Goal: Navigation & Orientation: Find specific page/section

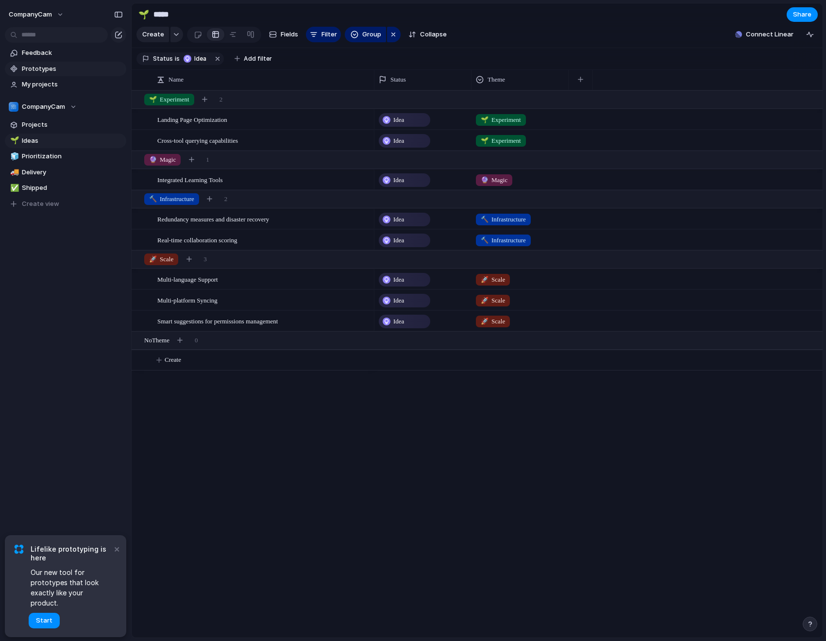
click at [28, 69] on span "Prototypes" at bounding box center [72, 69] width 101 height 10
click at [118, 554] on button "×" at bounding box center [117, 549] width 12 height 12
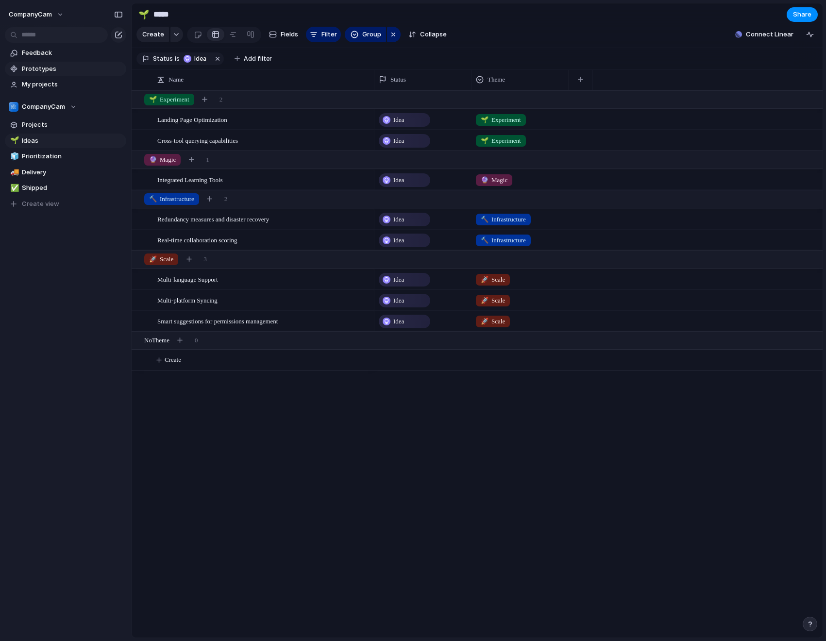
click at [42, 69] on span "Prototypes" at bounding box center [72, 69] width 101 height 10
click at [39, 125] on span "Projects" at bounding box center [72, 125] width 101 height 10
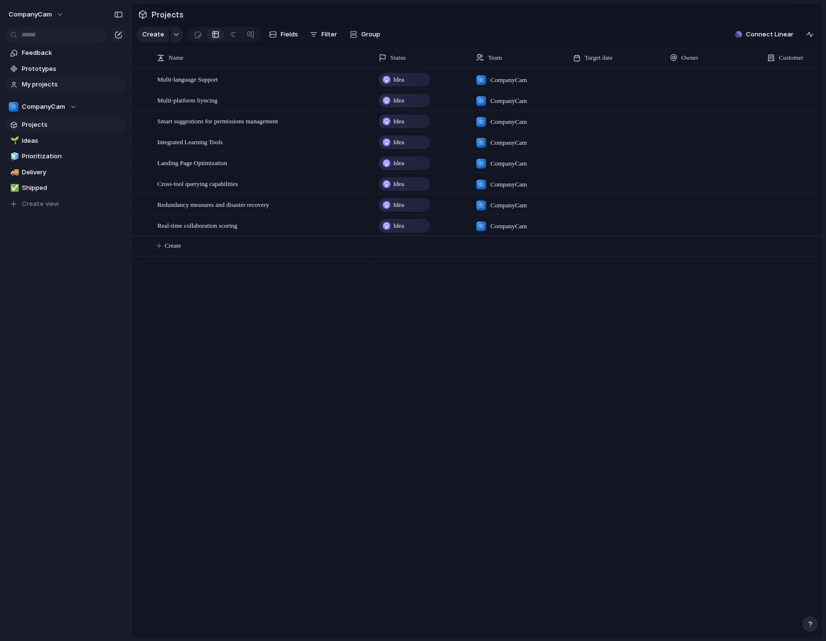
click at [35, 85] on span "My projects" at bounding box center [72, 85] width 101 height 10
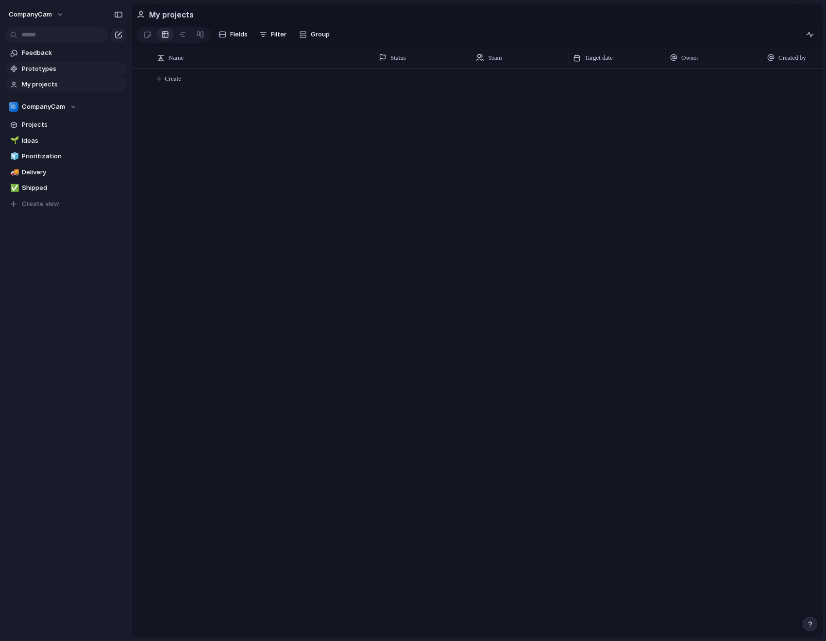
click at [46, 68] on span "Prototypes" at bounding box center [72, 69] width 101 height 10
click at [57, 54] on span "Feedback" at bounding box center [72, 53] width 101 height 10
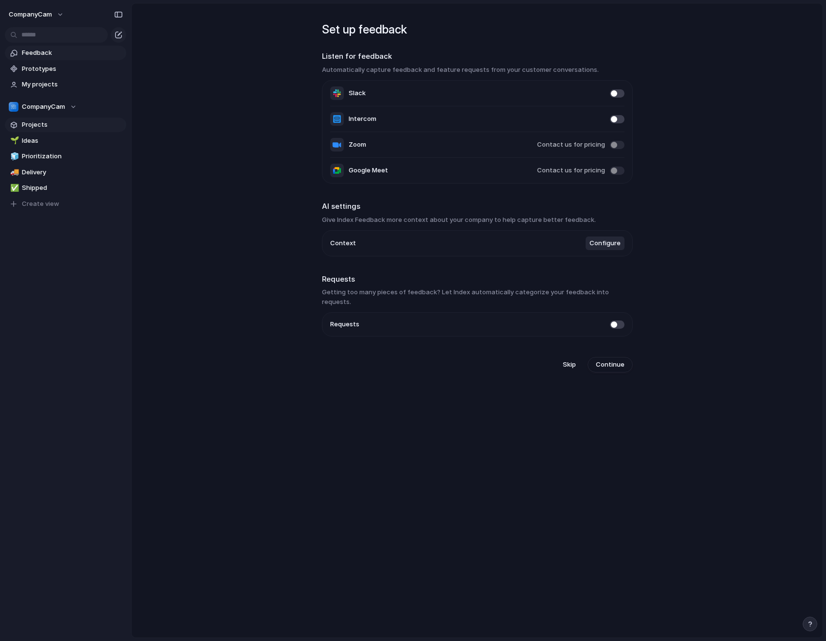
click at [48, 125] on span "Projects" at bounding box center [72, 125] width 101 height 10
